Goal: Task Accomplishment & Management: Manage account settings

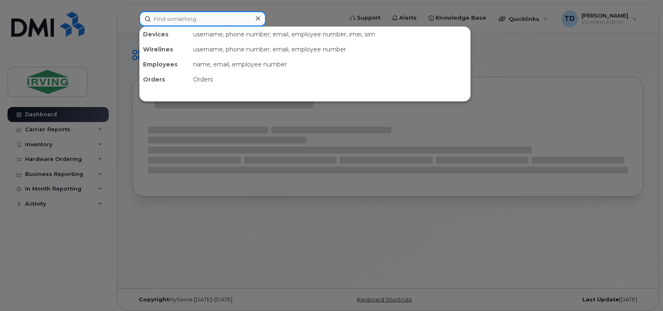
click at [212, 15] on input at bounding box center [202, 18] width 127 height 15
paste input "[PHONE_NUMBER]"
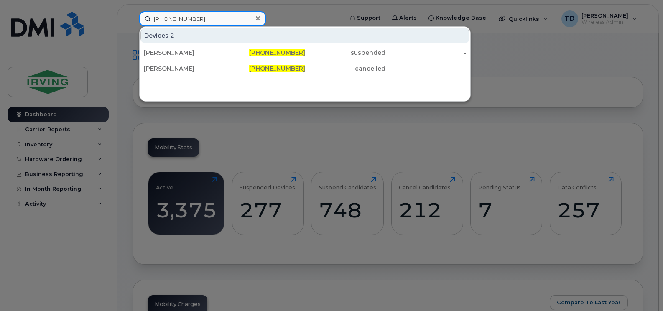
type input "[PHONE_NUMBER]"
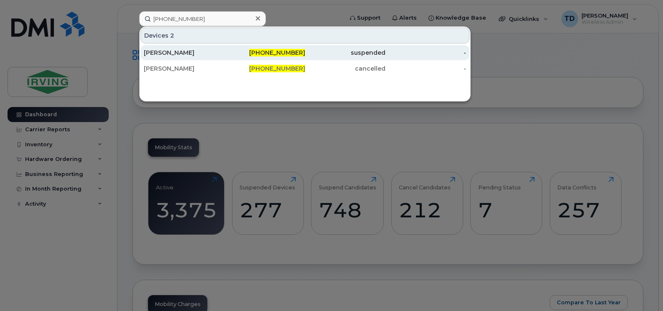
click at [206, 50] on div "[PERSON_NAME]" at bounding box center [184, 52] width 81 height 8
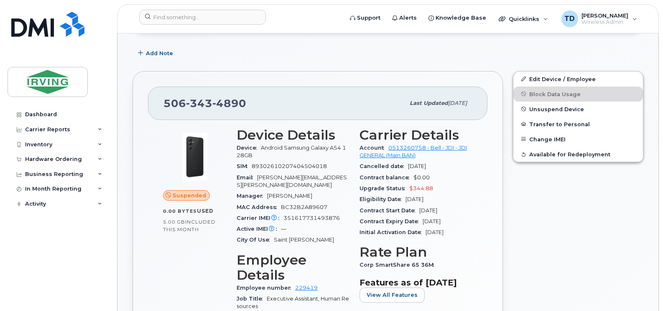
scroll to position [209, 0]
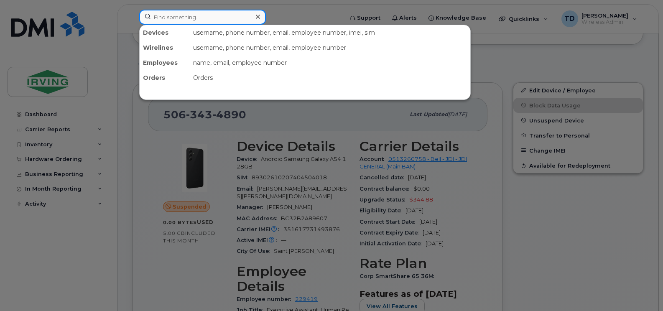
click at [191, 19] on input at bounding box center [202, 17] width 127 height 15
paste input "[PHONE_NUMBER]"
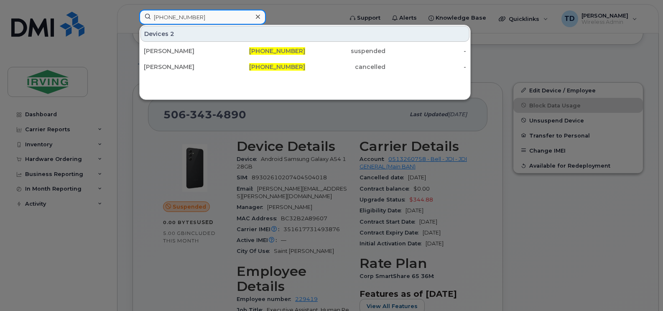
type input "[PHONE_NUMBER]"
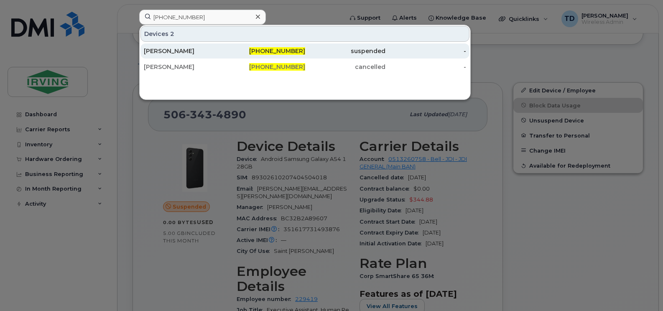
click at [159, 49] on div "[PERSON_NAME]" at bounding box center [184, 51] width 81 height 8
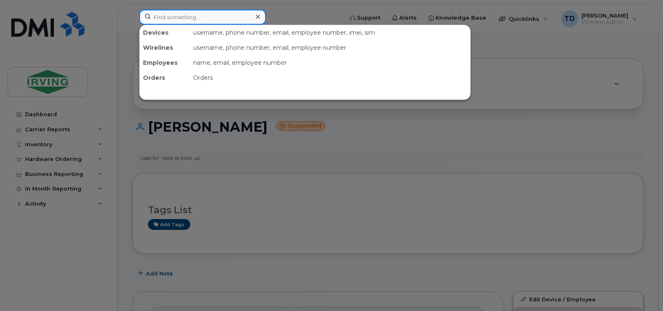
click at [183, 18] on input at bounding box center [202, 17] width 127 height 15
paste input "[PHONE_NUMBER]"
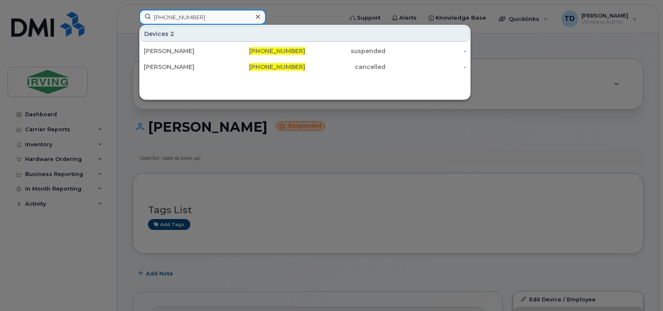
type input "[PHONE_NUMBER]"
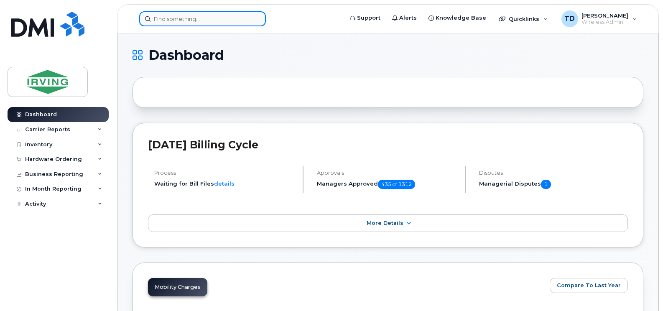
click at [173, 17] on input at bounding box center [202, 18] width 127 height 15
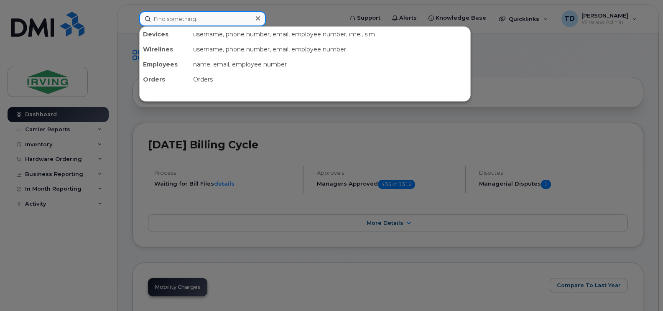
paste input "[PHONE_NUMBER]"
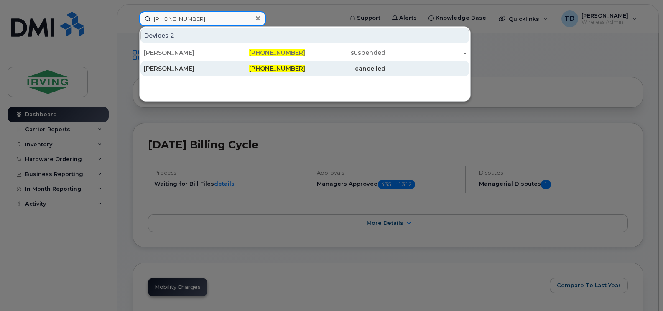
type input "[PHONE_NUMBER]"
click at [184, 67] on div "[PERSON_NAME]" at bounding box center [184, 68] width 81 height 8
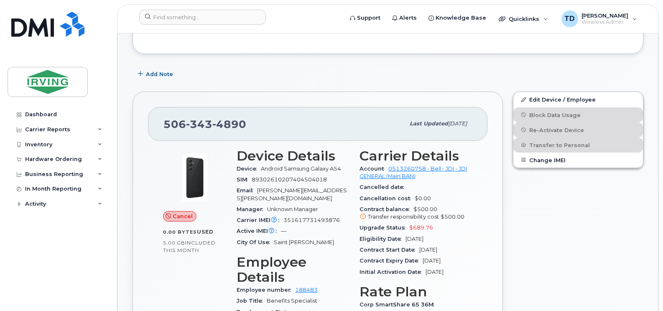
scroll to position [42, 0]
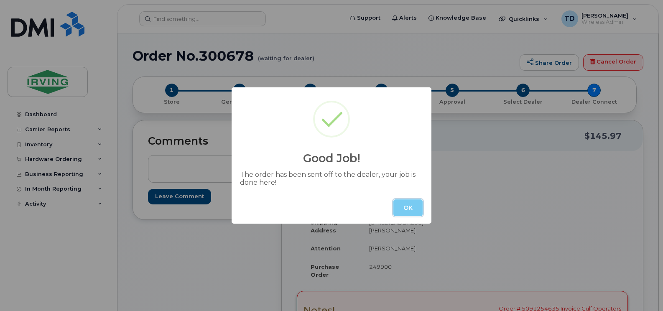
click at [412, 207] on button "OK" at bounding box center [407, 207] width 29 height 17
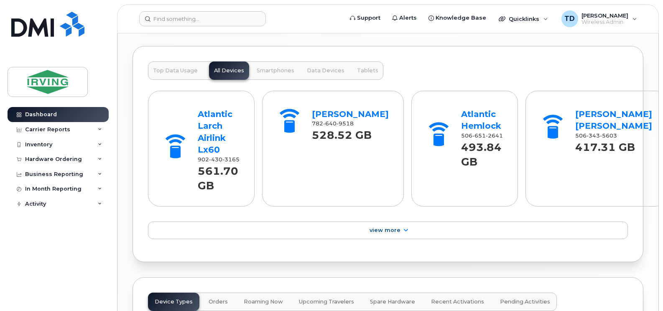
scroll to position [711, 0]
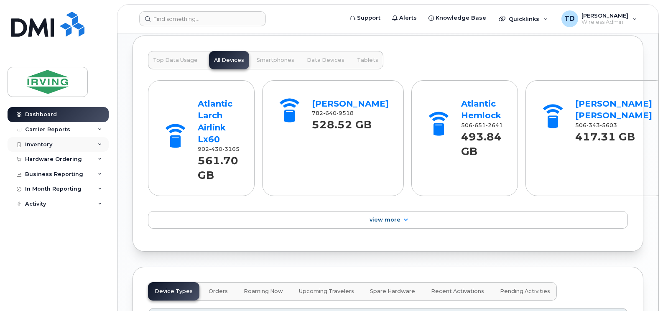
click at [99, 144] on icon at bounding box center [100, 145] width 4 height 4
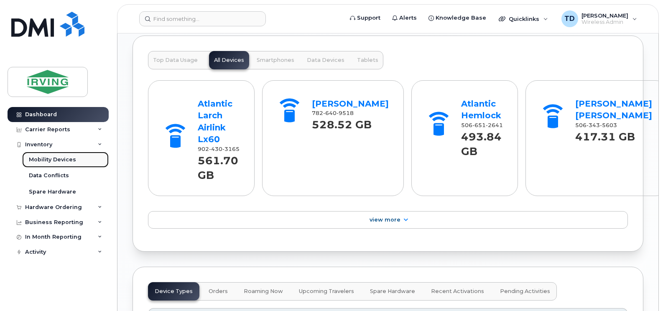
click at [65, 157] on div "Mobility Devices" at bounding box center [52, 160] width 47 height 8
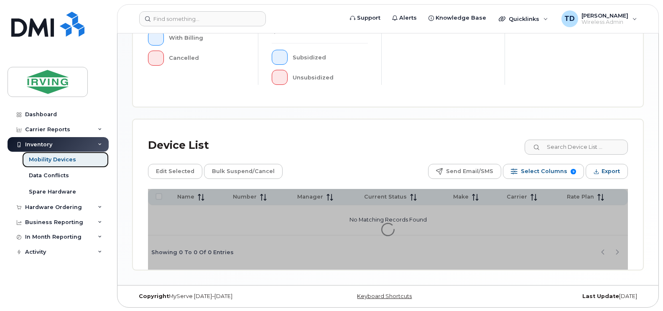
scroll to position [296, 0]
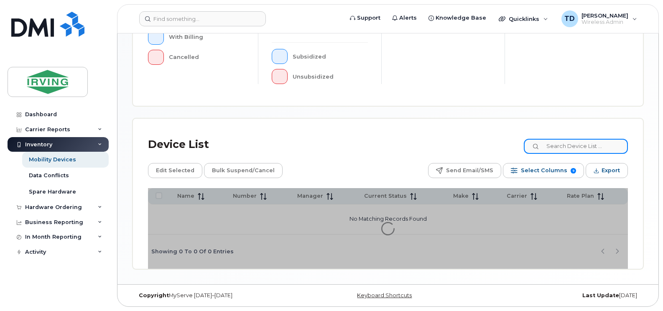
click at [565, 151] on div "Device List Edit Selected Bulk Suspend/Cancel Send Email/SMS Select Columns 9 F…" at bounding box center [388, 194] width 510 height 150
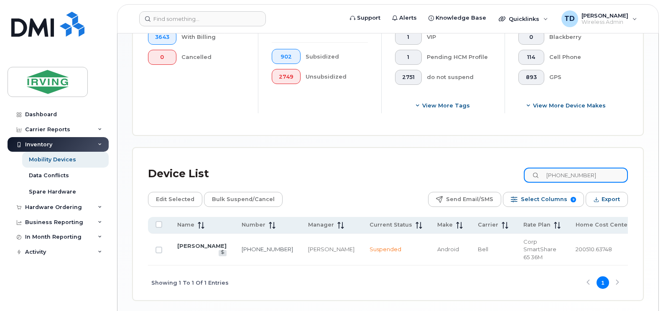
click at [571, 168] on input "506-343-4890" at bounding box center [576, 175] width 104 height 15
click at [608, 173] on input "506-343-4890" at bounding box center [576, 175] width 104 height 15
drag, startPoint x: 608, startPoint y: 173, endPoint x: 567, endPoint y: 178, distance: 41.2
click at [567, 178] on input "506-343-4890" at bounding box center [576, 175] width 104 height 15
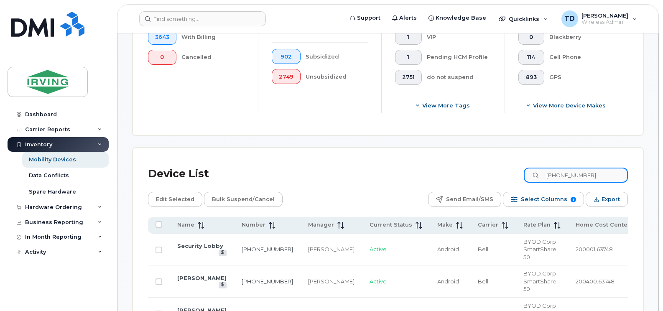
type input "506-651-2995"
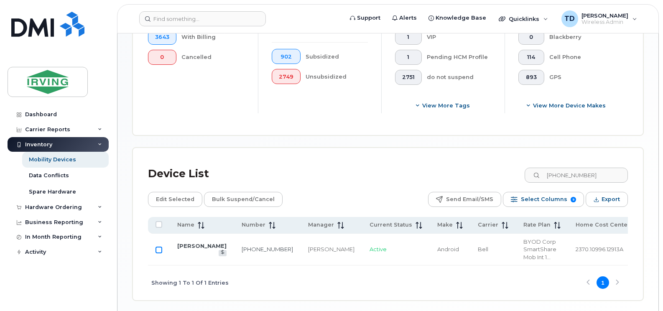
click at [156, 252] on input "Row Unselected" at bounding box center [159, 250] width 7 height 7
checkbox input "true"
click at [237, 201] on span "Bulk Suspend/Cancel" at bounding box center [243, 199] width 63 height 13
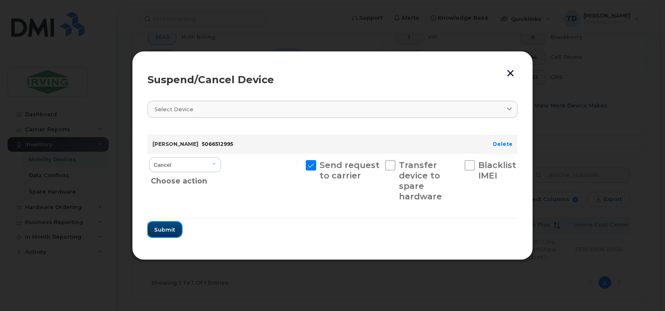
click at [166, 232] on span "Submit" at bounding box center [164, 230] width 21 height 8
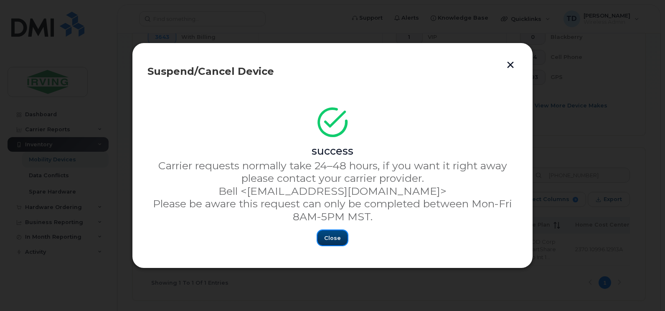
click at [334, 241] on span "Close" at bounding box center [332, 238] width 17 height 8
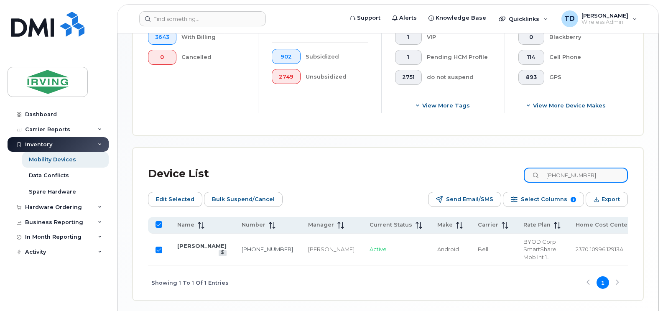
click at [567, 171] on input "506-651-2995" at bounding box center [576, 175] width 104 height 15
paste input "(506) 271-07"
type input "(506) 271-0795"
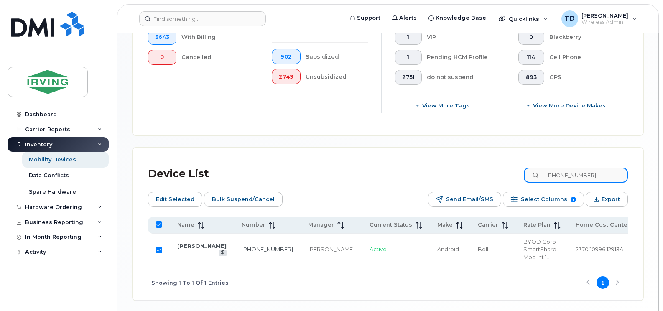
checkbox input "false"
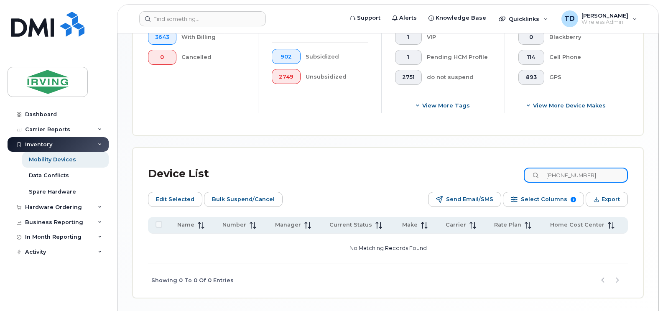
click at [571, 178] on input "(506) 271-0795" at bounding box center [576, 175] width 104 height 15
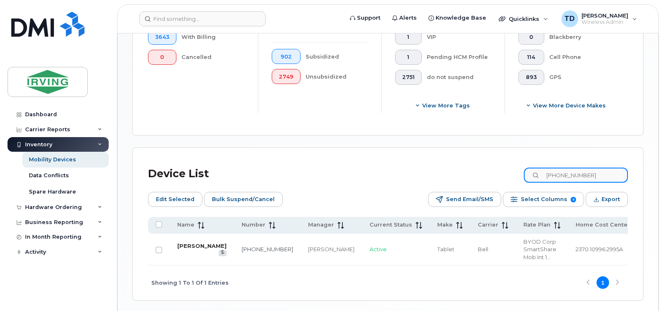
type input "506-271-0795"
click at [191, 249] on link "Christopher Huston" at bounding box center [201, 245] width 49 height 7
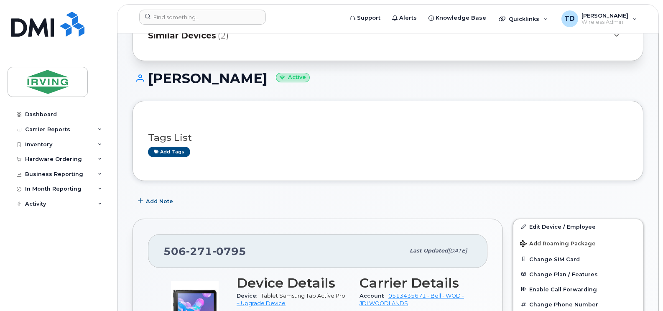
scroll to position [42, 0]
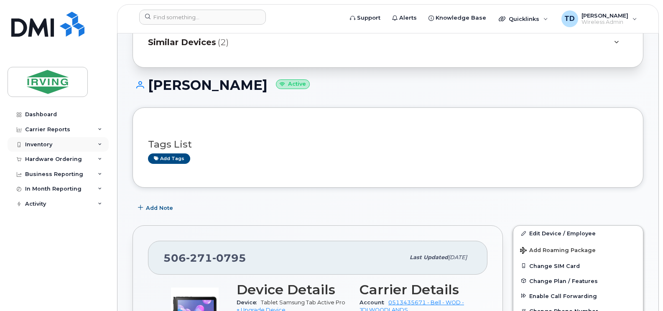
click at [98, 144] on icon at bounding box center [100, 145] width 4 height 4
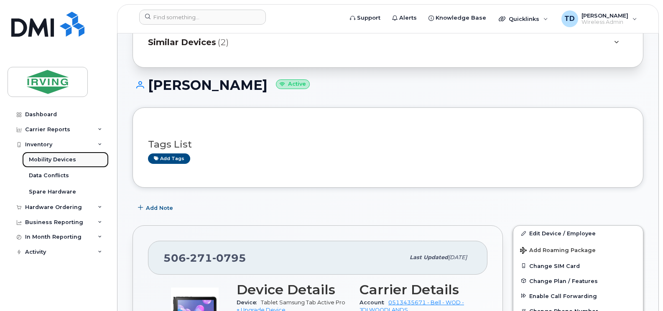
click at [61, 161] on div "Mobility Devices" at bounding box center [52, 160] width 47 height 8
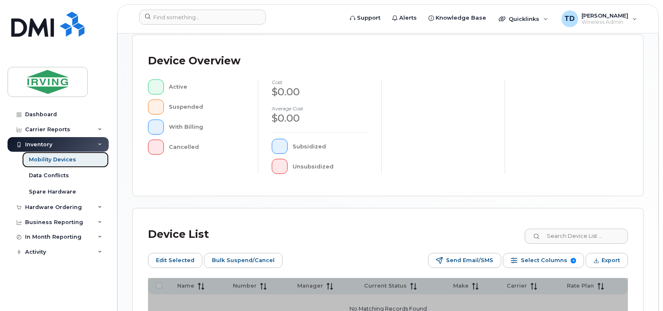
scroll to position [311, 0]
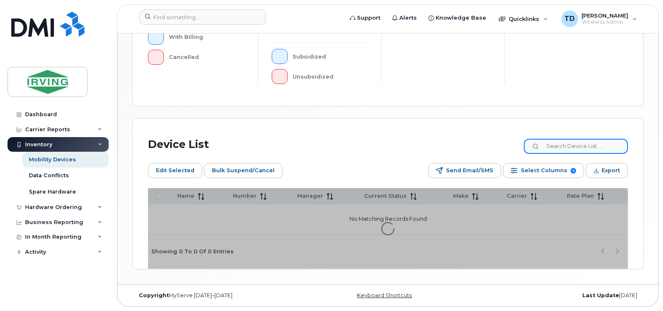
click at [566, 149] on input at bounding box center [576, 146] width 104 height 15
paste input "[PHONE_NUMBER]"
click at [573, 146] on input "[PHONE_NUMBER]" at bounding box center [576, 146] width 104 height 15
click at [572, 146] on input "[PHONE_NUMBER]" at bounding box center [576, 146] width 104 height 15
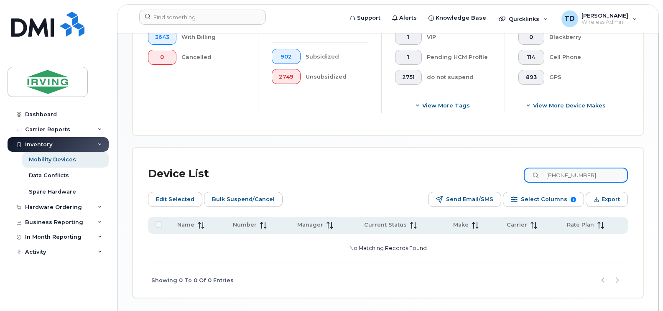
click at [569, 177] on input "[PHONE_NUMBER]" at bounding box center [576, 175] width 104 height 15
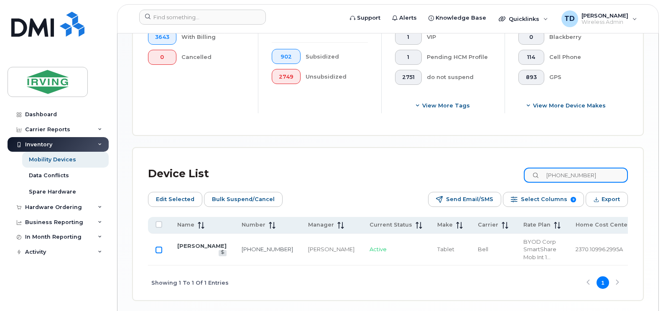
type input "[PHONE_NUMBER]"
click at [161, 250] on input "Row Unselected" at bounding box center [159, 250] width 7 height 7
checkbox input "true"
click at [256, 203] on span "Bulk Suspend/Cancel" at bounding box center [243, 199] width 63 height 13
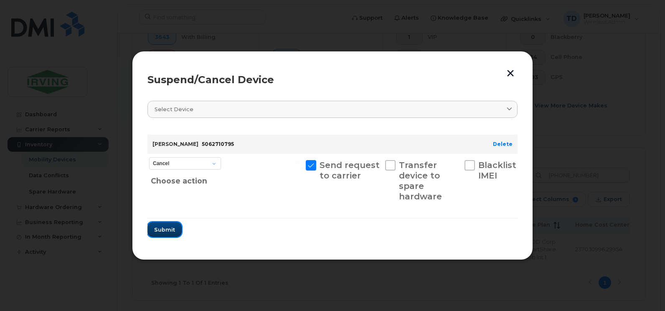
drag, startPoint x: 168, startPoint y: 234, endPoint x: 286, endPoint y: 129, distance: 157.8
click at [262, 156] on form "Christopher Huston 5062710795 Delete Cancel Suspend - Extend Suspension Suspend…" at bounding box center [333, 182] width 370 height 109
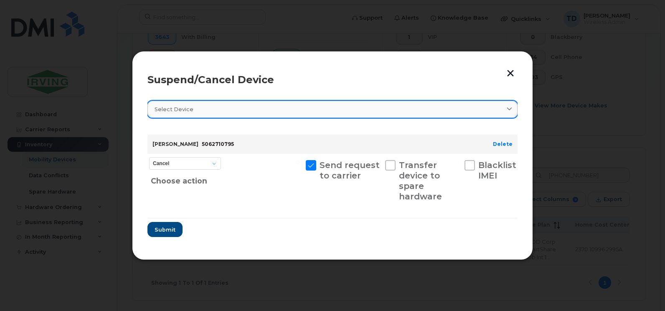
click at [295, 108] on div "Select device" at bounding box center [333, 109] width 356 height 8
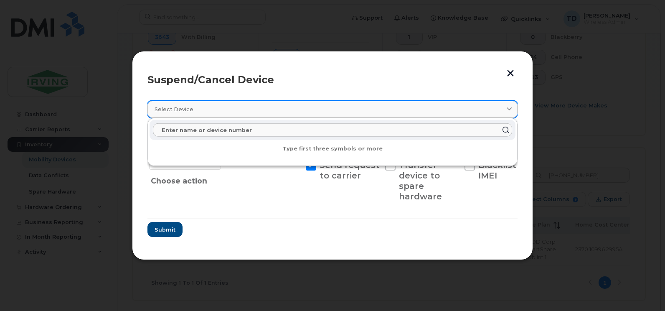
click at [295, 108] on div "Select device" at bounding box center [333, 109] width 356 height 8
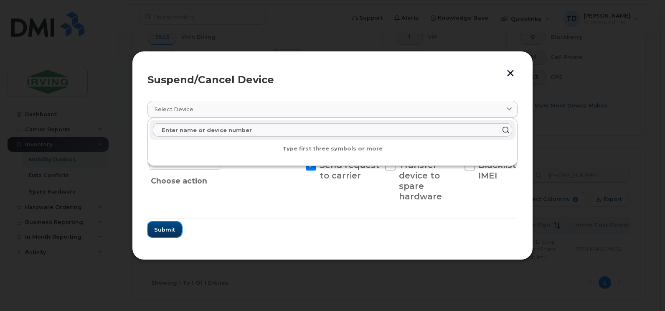
click at [171, 229] on span "Submit" at bounding box center [164, 230] width 21 height 8
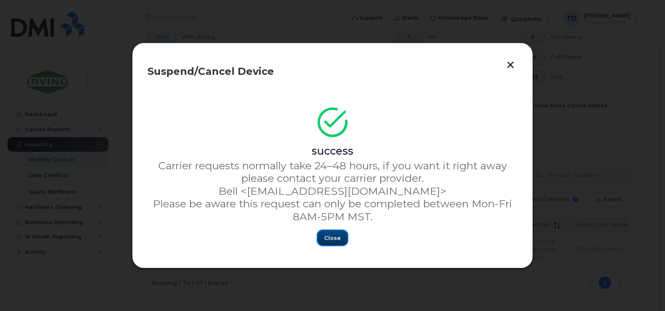
click at [331, 237] on span "Close" at bounding box center [332, 238] width 17 height 8
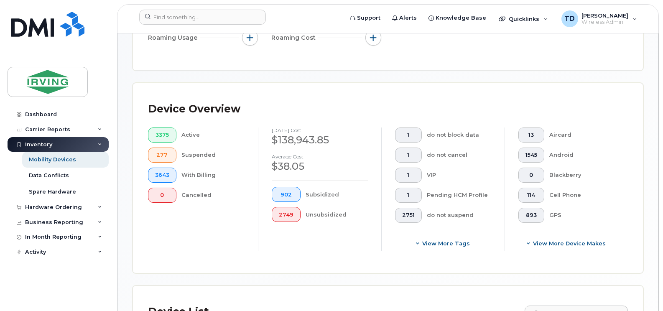
scroll to position [102, 0]
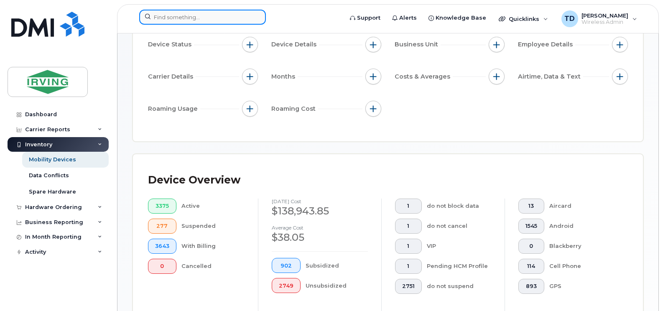
click at [200, 15] on input at bounding box center [202, 17] width 127 height 15
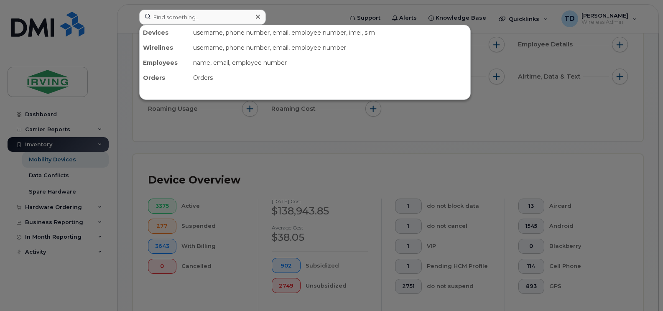
click at [499, 164] on div at bounding box center [331, 155] width 663 height 311
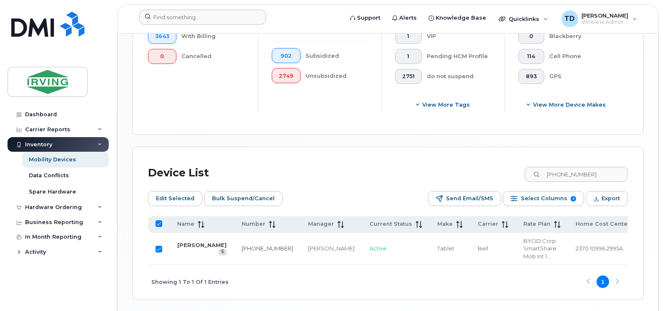
scroll to position [342, 0]
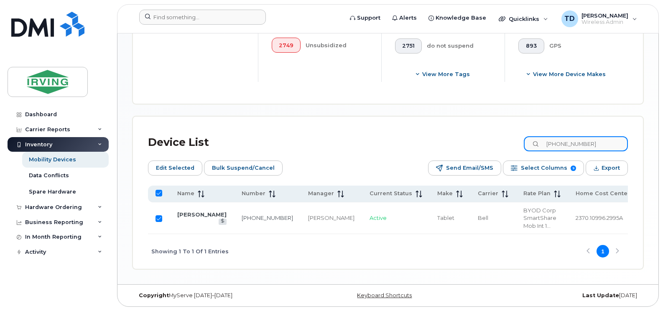
click at [563, 142] on input "506-271-0795" at bounding box center [576, 143] width 104 height 15
paste input "343-4890"
type input "506-343-4890"
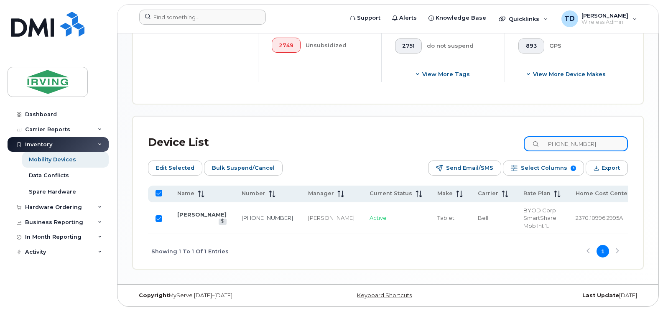
checkbox input "false"
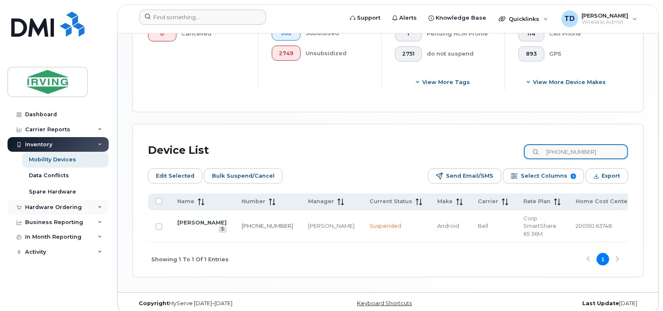
type input "506-343-4890"
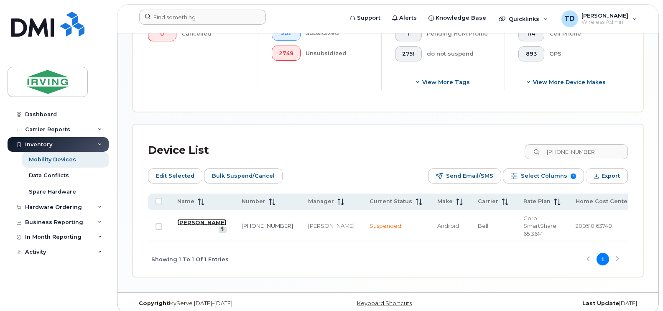
click at [202, 219] on link "[PERSON_NAME]" at bounding box center [201, 222] width 49 height 7
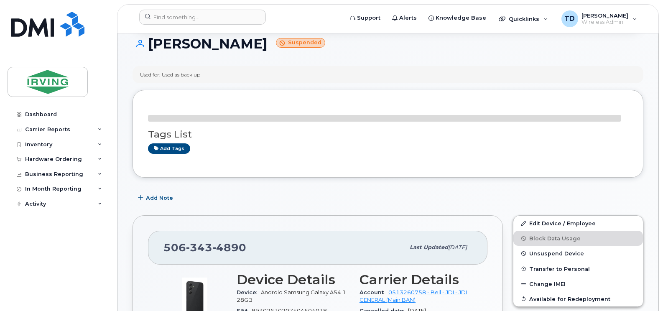
scroll to position [84, 0]
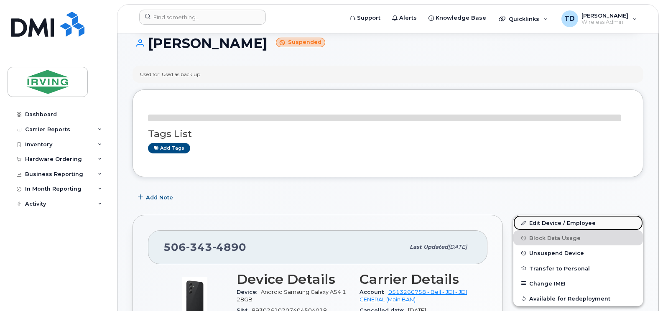
click at [566, 222] on link "Edit Device / Employee" at bounding box center [578, 222] width 130 height 15
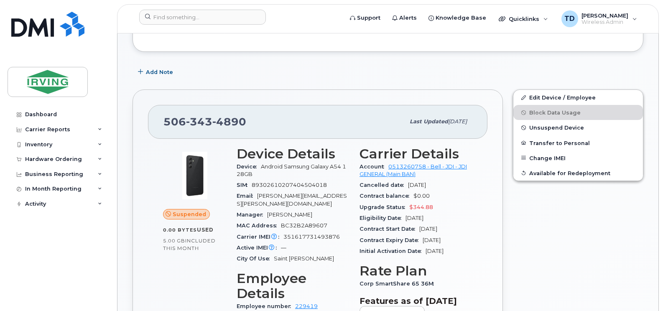
scroll to position [201, 0]
click at [563, 127] on span "Unsuspend Device" at bounding box center [556, 128] width 55 height 6
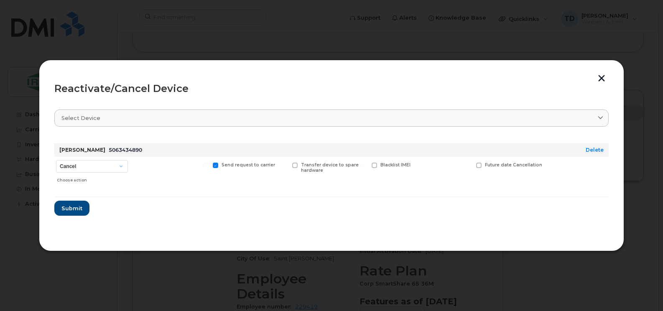
click at [604, 76] on button "button" at bounding box center [601, 79] width 13 height 9
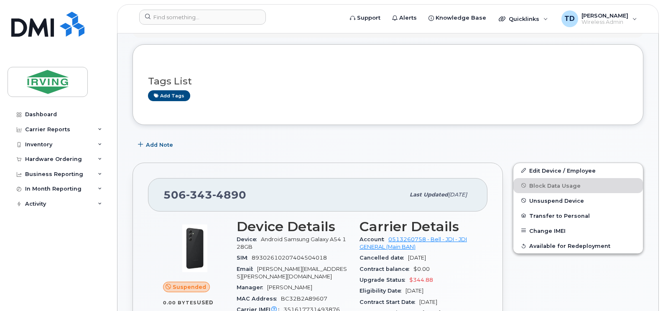
scroll to position [167, 0]
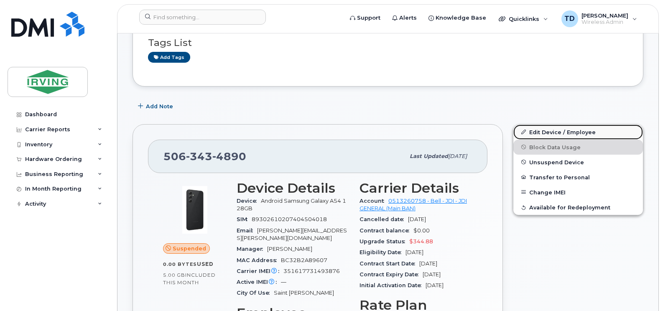
click at [558, 131] on link "Edit Device / Employee" at bounding box center [578, 132] width 130 height 15
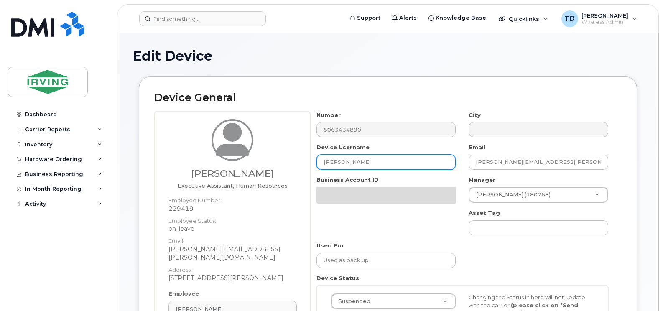
click at [364, 163] on input "[PERSON_NAME]" at bounding box center [386, 162] width 140 height 15
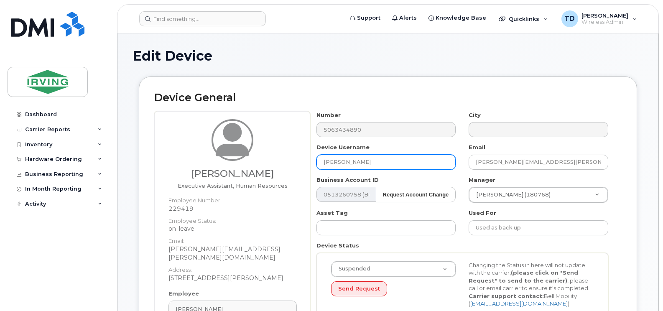
click at [364, 163] on input "[PERSON_NAME]" at bounding box center [386, 162] width 140 height 15
type input "d"
type input "[PERSON_NAME]"
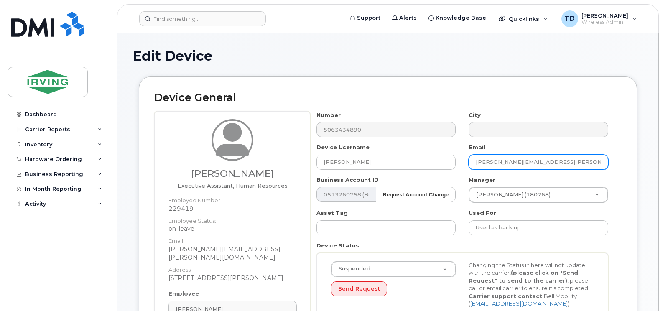
click at [487, 160] on input "[PERSON_NAME][EMAIL_ADDRESS][PERSON_NAME][DOMAIN_NAME]" at bounding box center [539, 162] width 140 height 15
click at [510, 160] on input "[PERSON_NAME][EMAIL_ADDRESS][PERSON_NAME][DOMAIN_NAME]" at bounding box center [539, 162] width 140 height 15
click at [510, 160] on input "thomas.shelby@jdirving.com" at bounding box center [539, 162] width 140 height 15
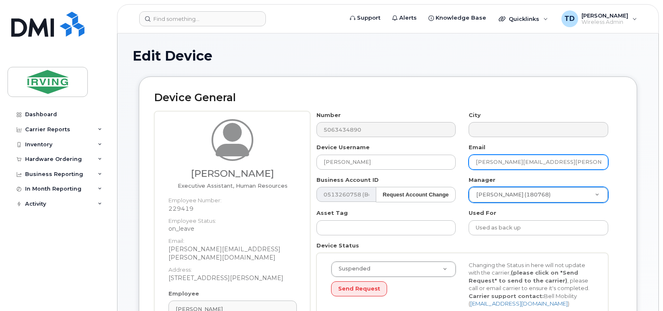
type input "[PERSON_NAME][EMAIL_ADDRESS][PERSON_NAME][DOMAIN_NAME]"
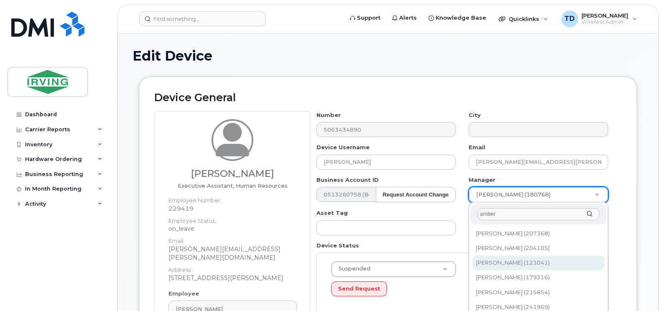
type input "amber"
type input "1463178"
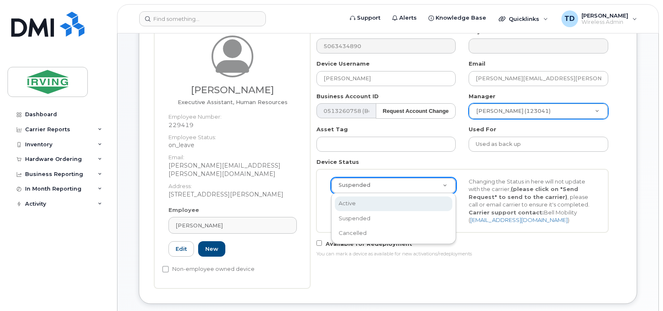
scroll to position [0, 3]
select select "active"
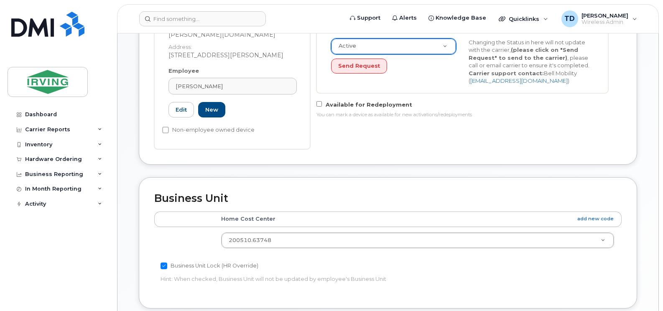
scroll to position [251, 0]
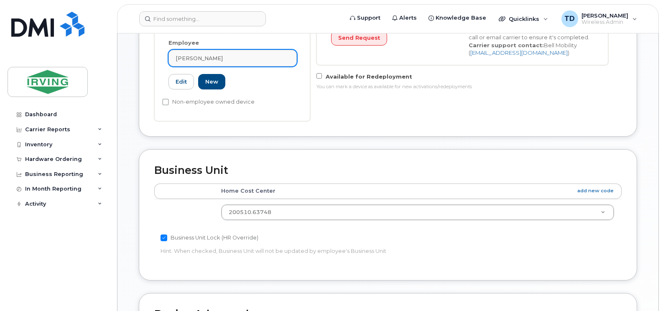
click at [235, 54] on div "[PERSON_NAME]" at bounding box center [233, 58] width 114 height 8
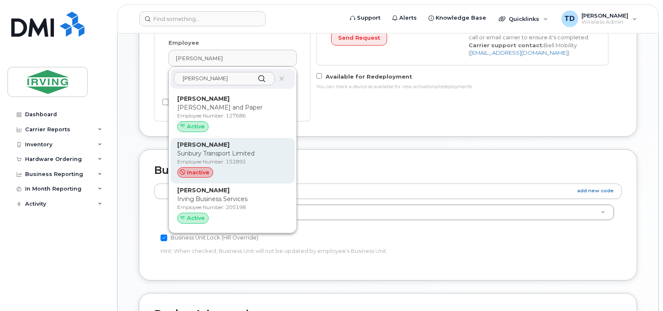
scroll to position [293, 0]
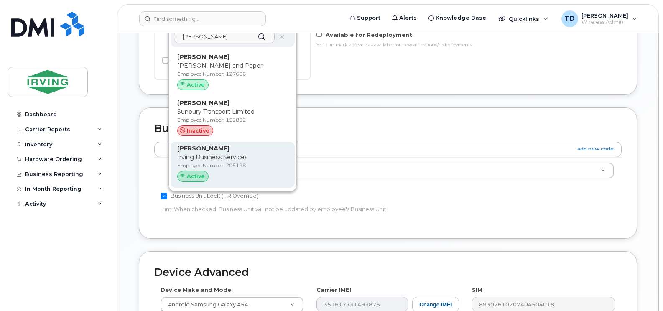
type input "david thomas"
click at [202, 153] on p "Irving Business Services" at bounding box center [232, 157] width 111 height 9
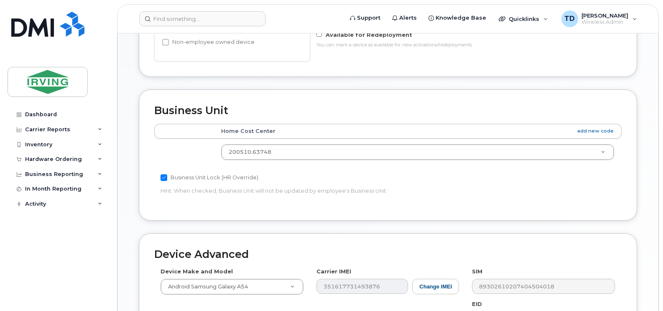
type input "205198"
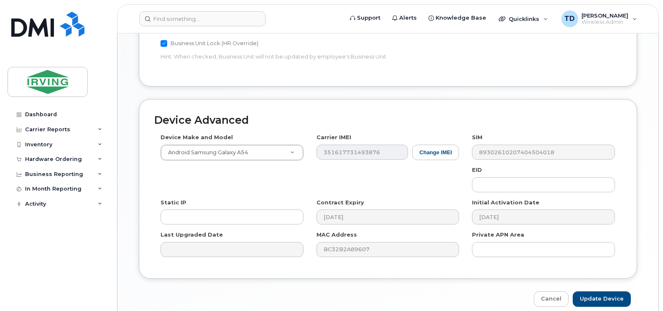
scroll to position [458, 0]
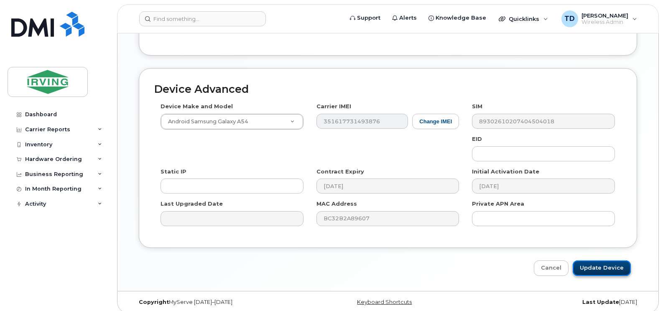
click at [604, 262] on input "Update Device" at bounding box center [602, 267] width 58 height 15
type input "Saving..."
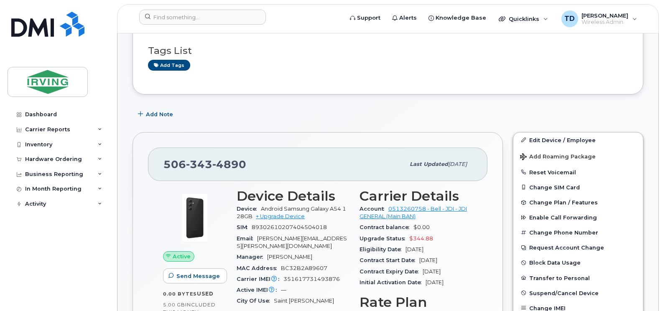
scroll to position [125, 0]
